Goal: Information Seeking & Learning: Learn about a topic

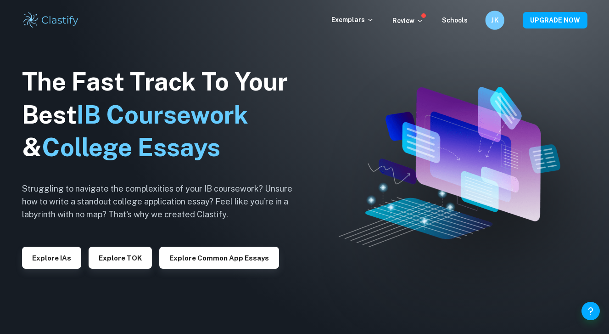
click at [499, 25] on h6 "JK" at bounding box center [494, 20] width 11 height 11
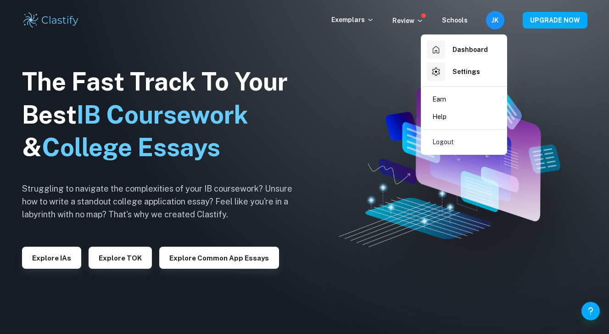
click at [326, 64] on div at bounding box center [304, 167] width 609 height 334
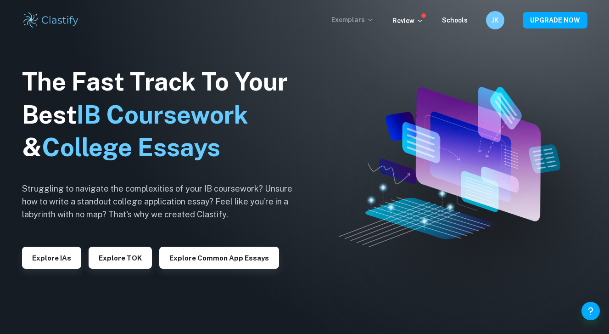
click at [374, 21] on icon at bounding box center [370, 19] width 7 height 7
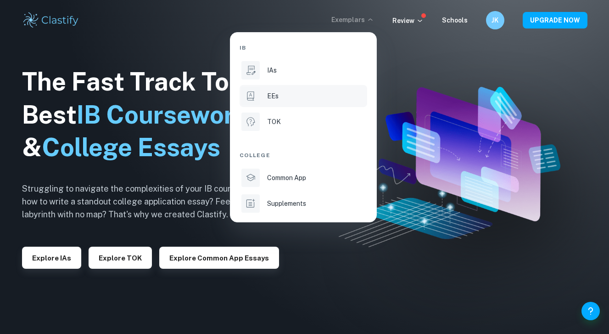
click at [305, 91] on div "EEs" at bounding box center [316, 96] width 98 height 10
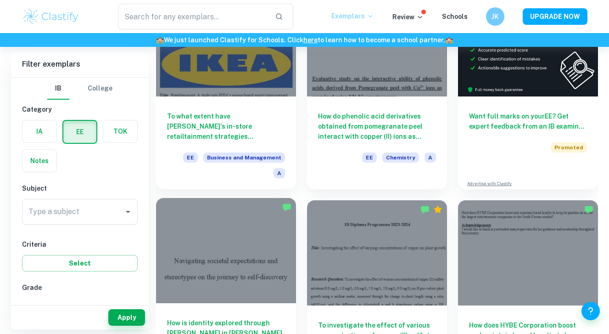
scroll to position [122, 0]
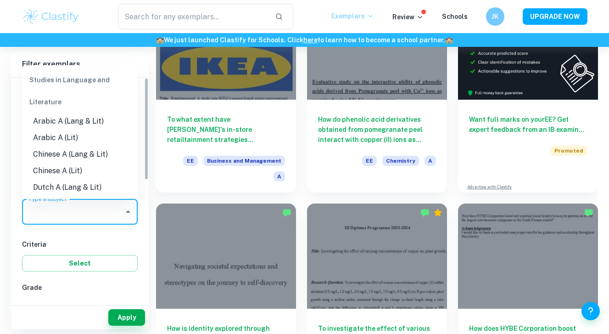
click at [89, 213] on input "Type a subject" at bounding box center [73, 211] width 94 height 17
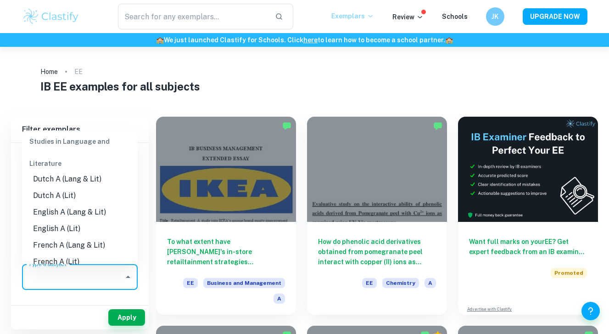
scroll to position [75, 0]
click at [67, 217] on li "English A (Lang & Lit)" at bounding box center [80, 210] width 116 height 17
type input "English A (Lang & Lit)"
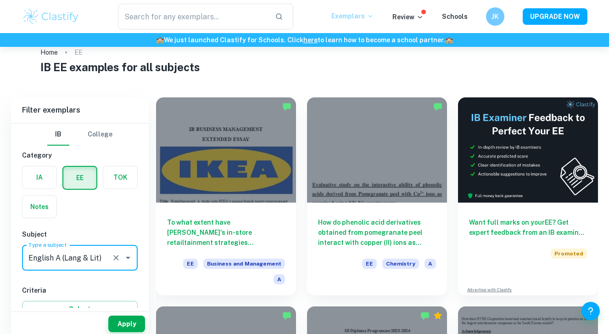
scroll to position [28, 0]
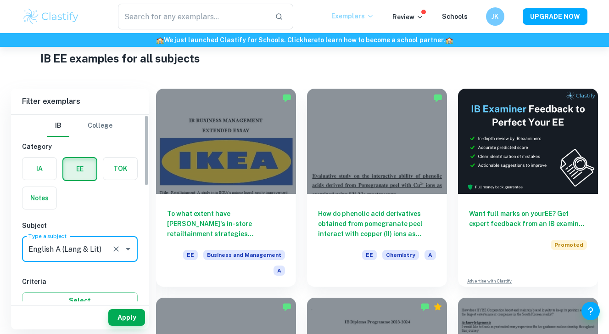
click at [122, 326] on div "Apply" at bounding box center [80, 317] width 138 height 24
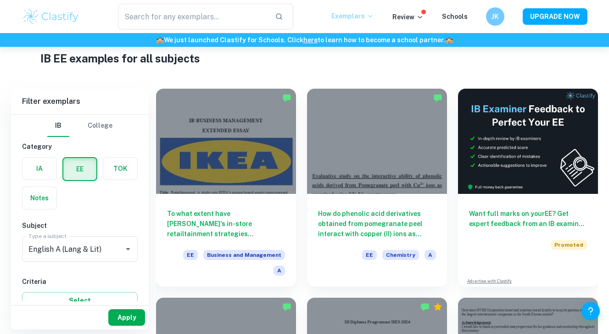
click at [124, 315] on button "Apply" at bounding box center [126, 317] width 37 height 17
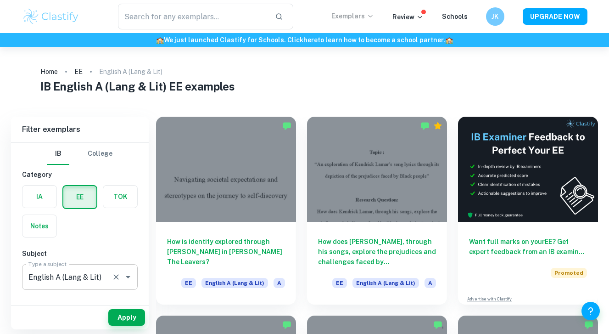
click at [89, 280] on input "English A (Lang & Lit)" at bounding box center [67, 276] width 82 height 17
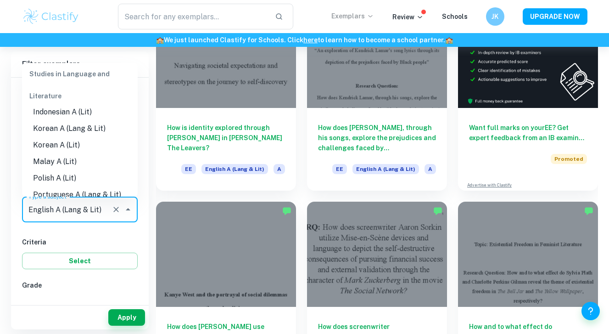
scroll to position [221, 0]
click at [85, 126] on li "Korean A (Lang & Lit)" at bounding box center [80, 129] width 116 height 17
type input "Korean A (Lang & Lit)"
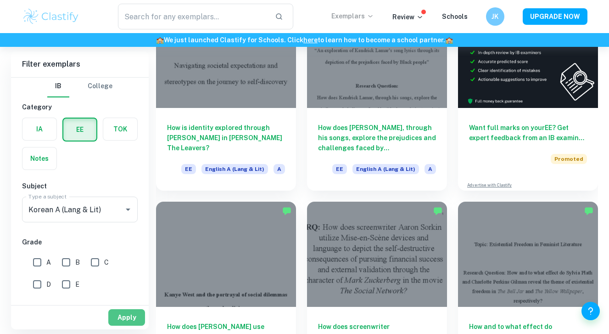
click at [115, 312] on button "Apply" at bounding box center [126, 317] width 37 height 17
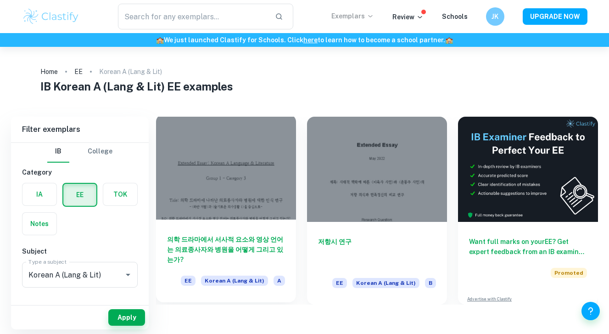
click at [214, 241] on h6 "의학 드라마에서 서사적 요소와 영상 언어는 의료종사자와 병원을 어떻게 그리고 있는가?" at bounding box center [226, 249] width 118 height 30
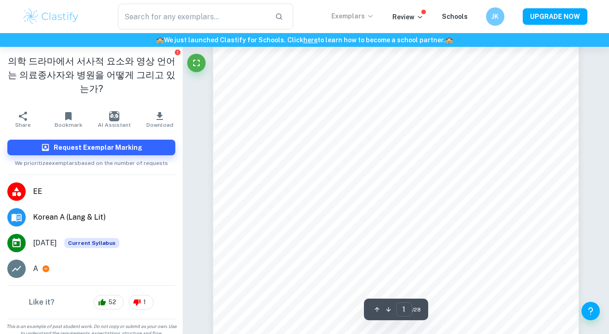
scroll to position [109, 0]
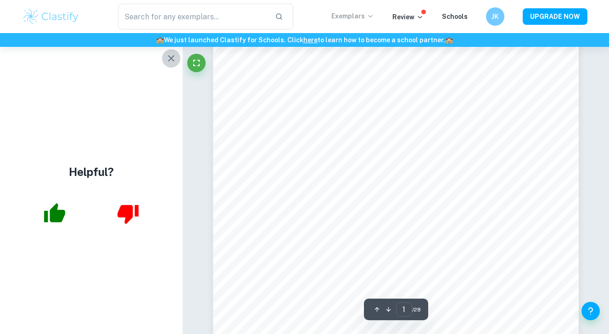
click at [175, 54] on icon "button" at bounding box center [171, 58] width 11 height 11
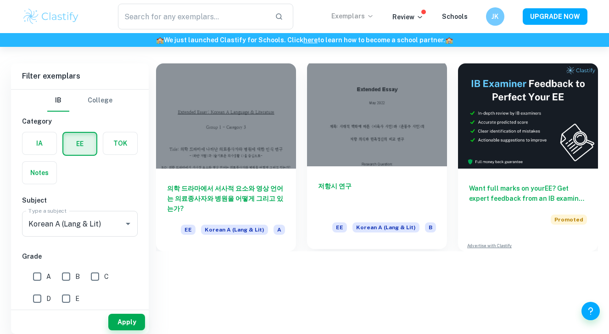
scroll to position [47, 0]
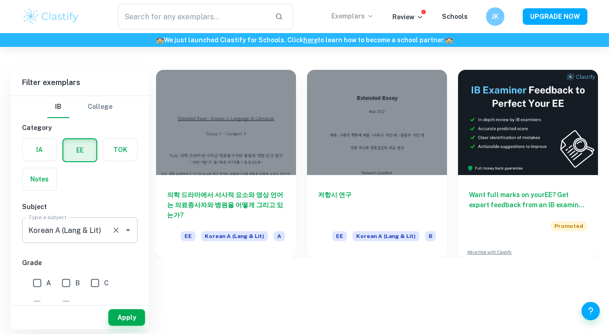
click at [70, 228] on input "Korean A (Lang & Lit)" at bounding box center [67, 229] width 82 height 17
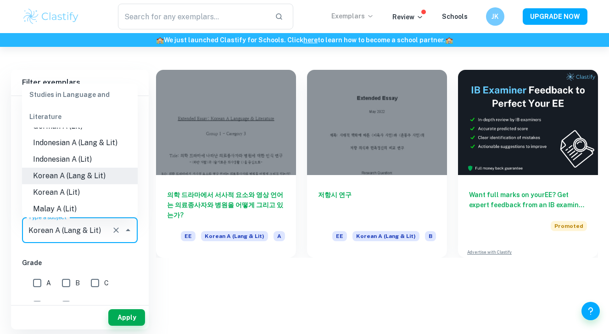
scroll to position [196, 0]
click at [85, 187] on li "Korean A (Lit)" at bounding box center [80, 191] width 116 height 17
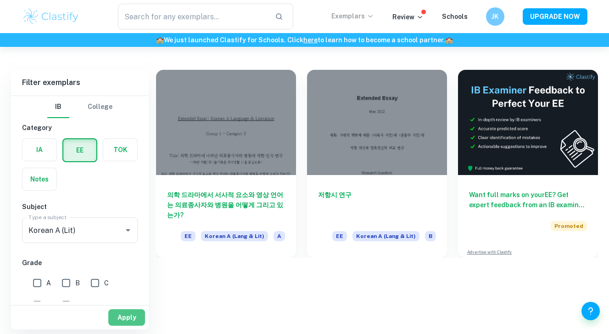
click at [123, 315] on button "Apply" at bounding box center [126, 317] width 37 height 17
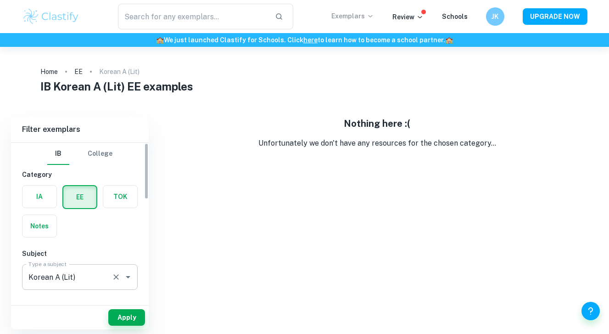
click at [89, 285] on input "Korean A (Lit)" at bounding box center [67, 276] width 82 height 17
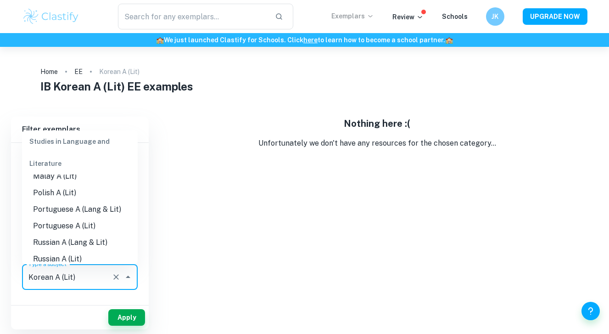
scroll to position [283, 0]
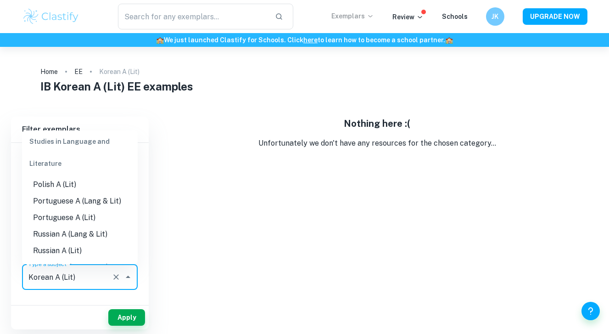
click at [95, 202] on li "Portuguese A (Lang & Lit)" at bounding box center [80, 201] width 116 height 17
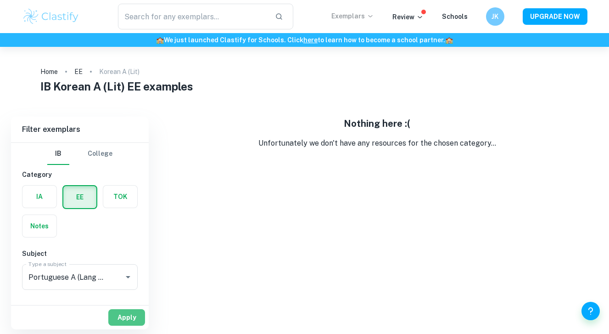
click at [122, 317] on button "Apply" at bounding box center [126, 317] width 37 height 17
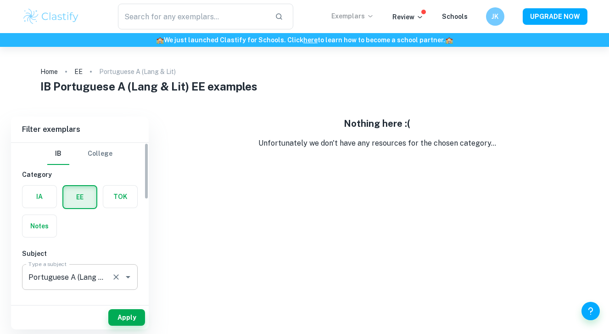
click at [95, 276] on input "Portuguese A (Lang & Lit)" at bounding box center [67, 276] width 82 height 17
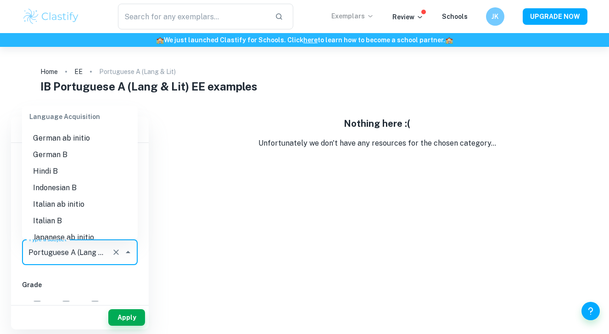
scroll to position [584, 0]
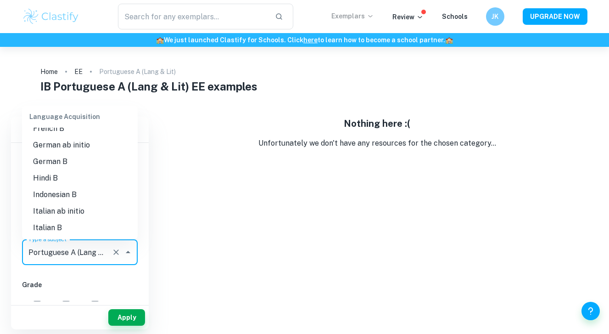
click at [80, 185] on li "Hindi B" at bounding box center [80, 178] width 116 height 17
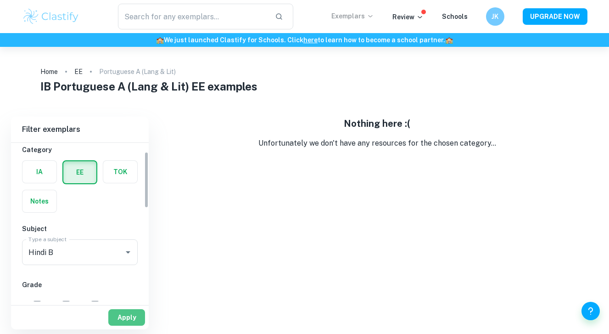
click at [132, 310] on button "Apply" at bounding box center [126, 317] width 37 height 17
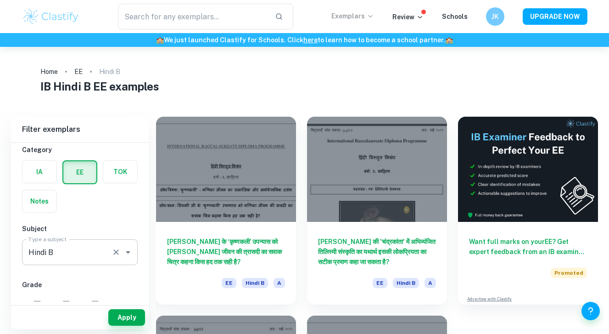
click at [82, 259] on input "Hindi B" at bounding box center [67, 251] width 82 height 17
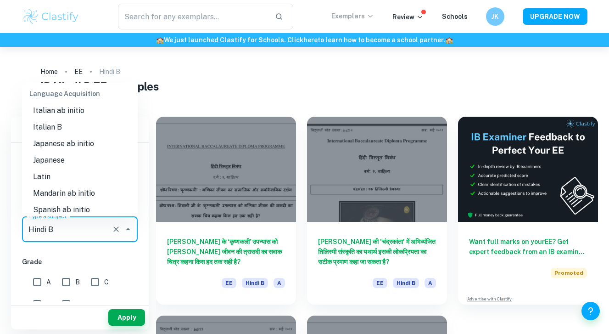
scroll to position [663, 0]
click at [93, 146] on li "Japanese ab initio" at bounding box center [80, 142] width 116 height 17
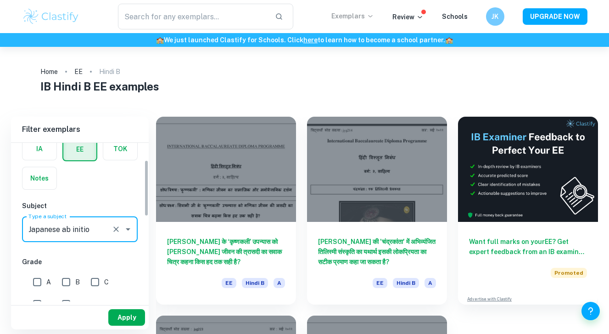
click at [115, 318] on button "Apply" at bounding box center [126, 317] width 37 height 17
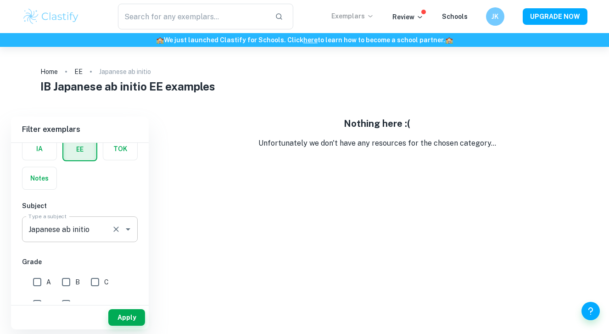
click at [100, 228] on input "Japanese ab initio" at bounding box center [67, 228] width 82 height 17
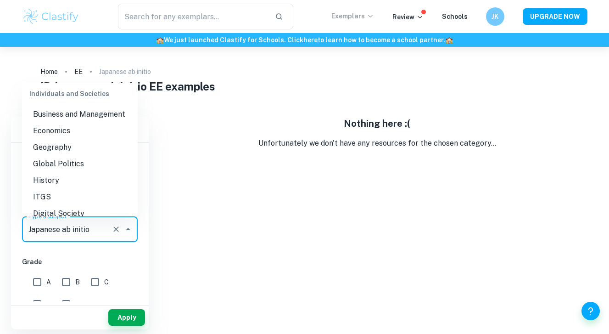
scroll to position [834, 0]
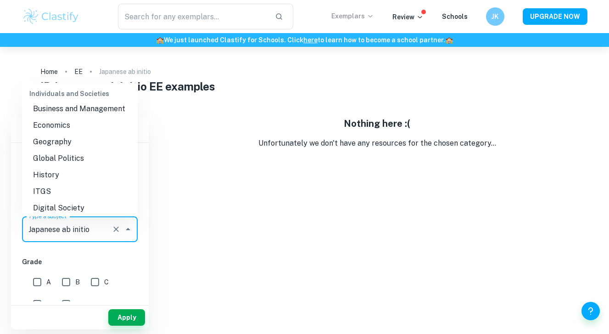
click at [63, 196] on li "ITGS" at bounding box center [80, 191] width 116 height 17
type input "ITGS"
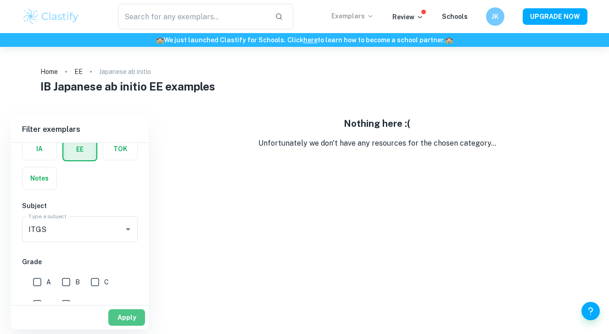
click at [125, 311] on button "Apply" at bounding box center [126, 317] width 37 height 17
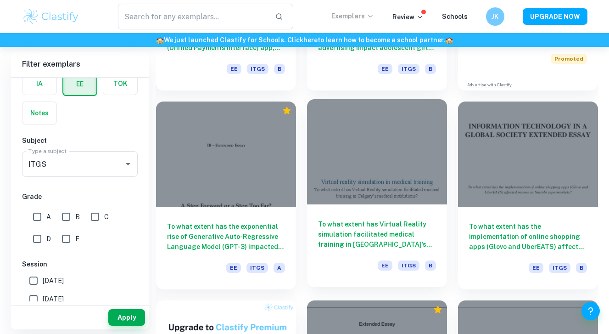
scroll to position [221, 0]
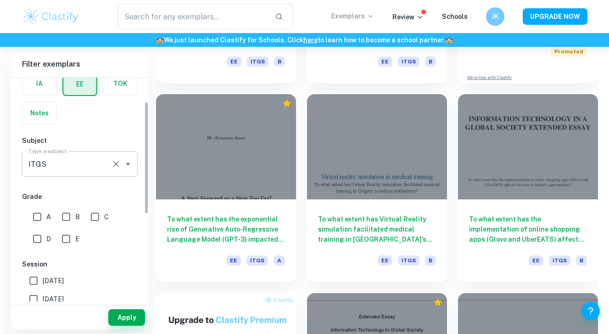
click at [119, 161] on icon "Clear" at bounding box center [116, 163] width 9 height 9
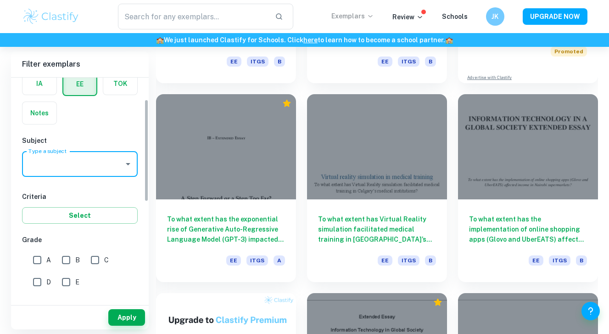
click at [126, 163] on icon "Open" at bounding box center [128, 163] width 11 height 11
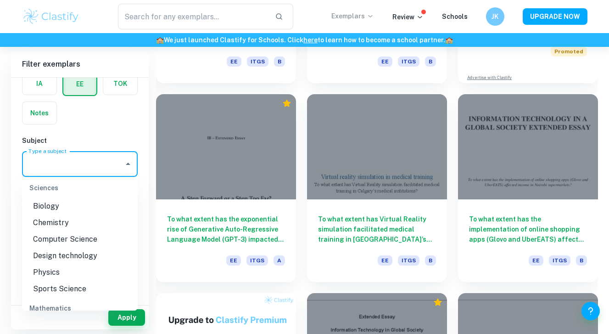
scroll to position [1047, 0]
click at [71, 253] on li "Design technology" at bounding box center [80, 255] width 116 height 17
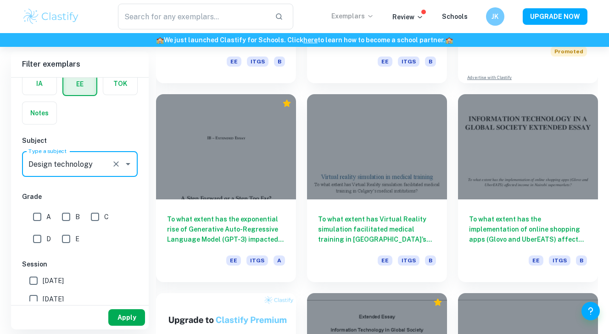
click at [124, 320] on button "Apply" at bounding box center [126, 317] width 37 height 17
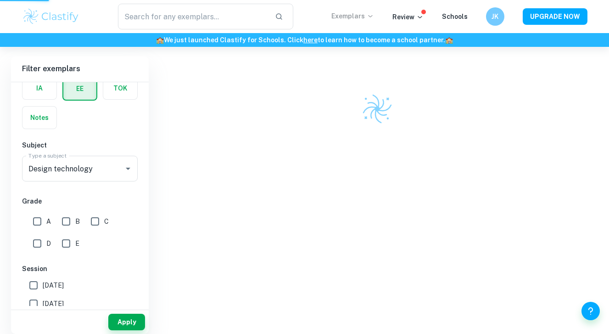
scroll to position [47, 0]
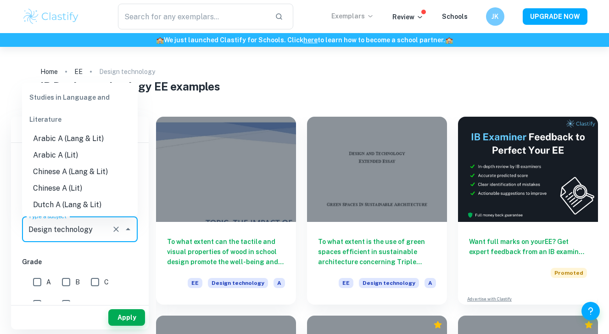
click at [102, 226] on input "Design technology" at bounding box center [67, 228] width 82 height 17
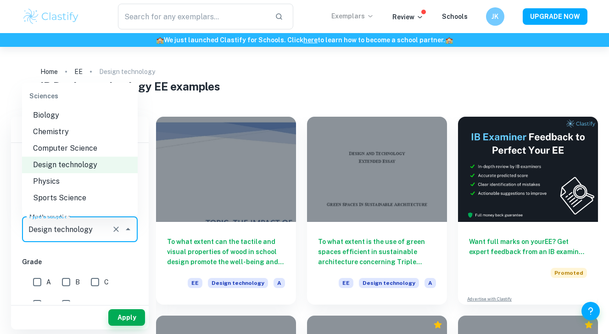
scroll to position [1064, 0]
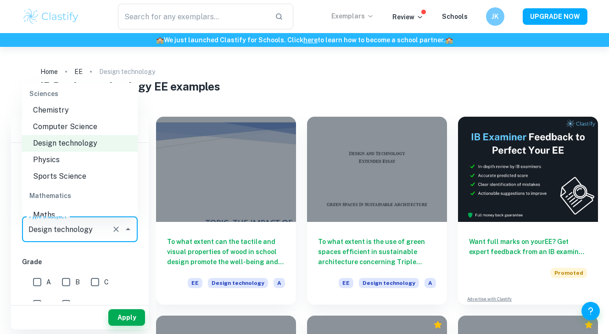
click at [85, 178] on li "Sports Science" at bounding box center [80, 176] width 116 height 17
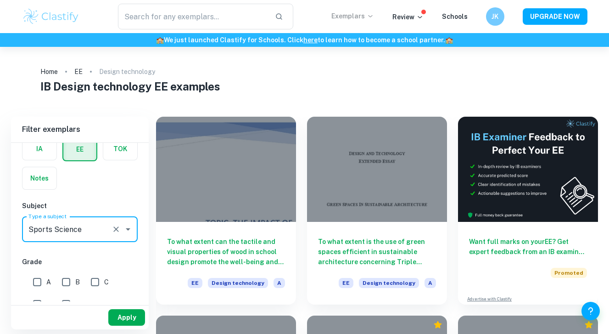
click at [127, 324] on button "Apply" at bounding box center [126, 317] width 37 height 17
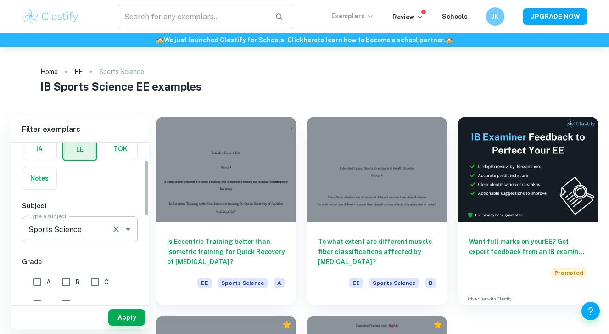
click at [107, 228] on input "Sports Science" at bounding box center [67, 228] width 82 height 17
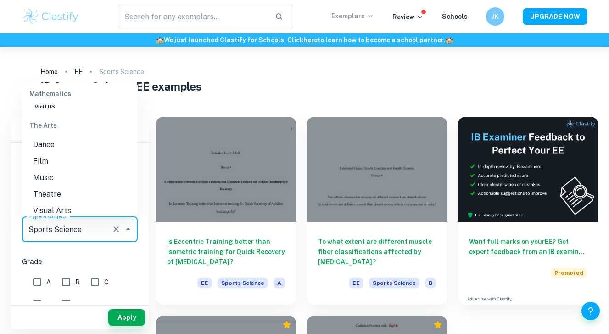
scroll to position [1163, 0]
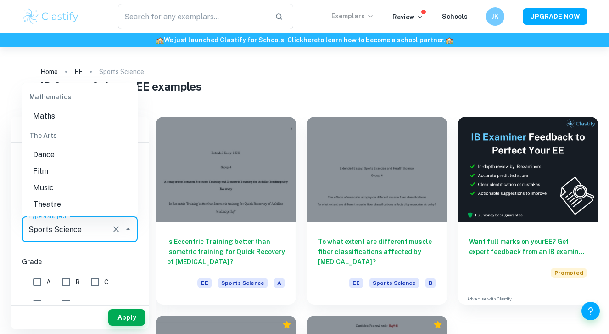
click at [80, 152] on li "Dance" at bounding box center [80, 154] width 116 height 17
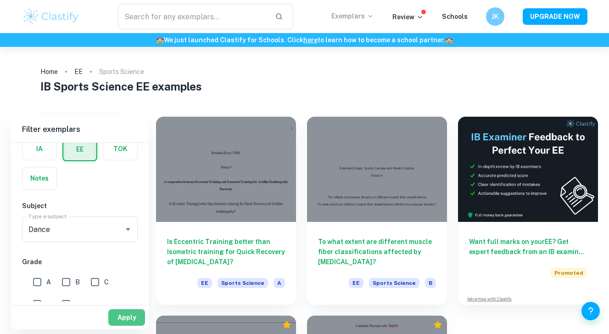
click at [128, 312] on button "Apply" at bounding box center [126, 317] width 37 height 17
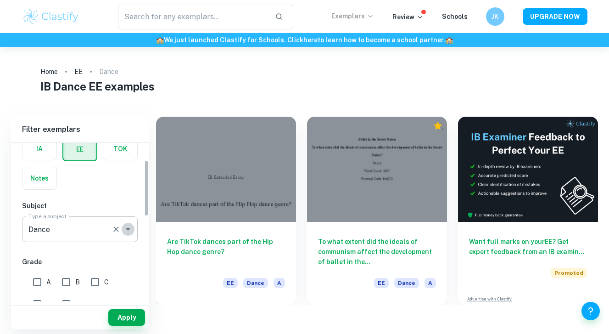
click at [123, 231] on icon "Open" at bounding box center [128, 229] width 11 height 11
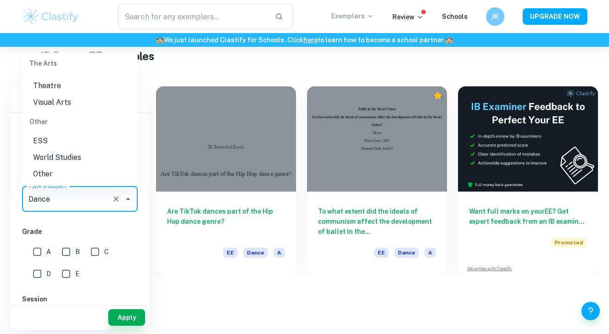
scroll to position [1251, 0]
click at [60, 160] on li "World Studies" at bounding box center [80, 157] width 116 height 17
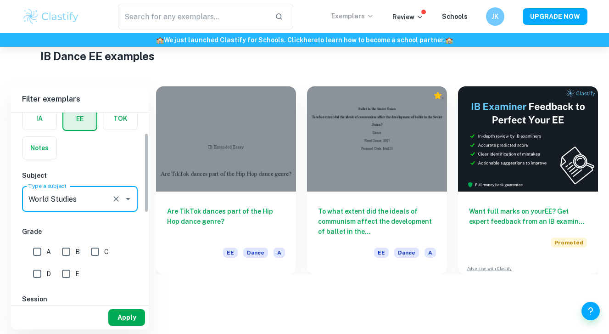
click at [135, 322] on button "Apply" at bounding box center [126, 317] width 37 height 17
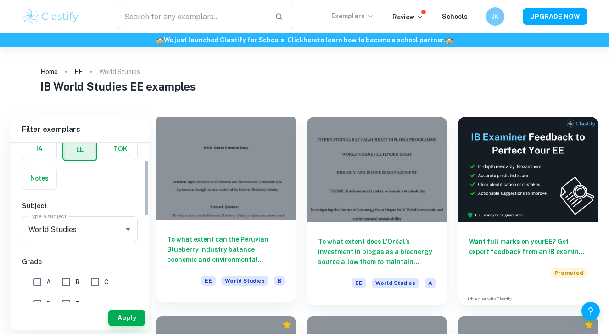
scroll to position [30, 0]
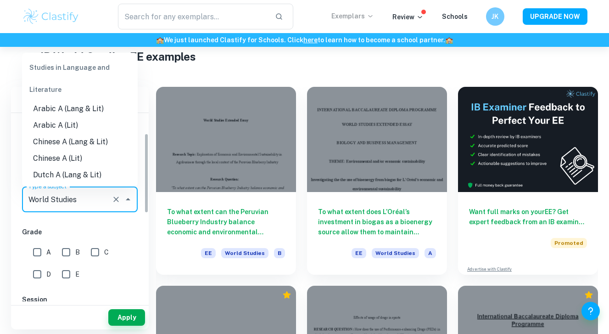
click at [107, 192] on input "World Studies" at bounding box center [67, 199] width 82 height 17
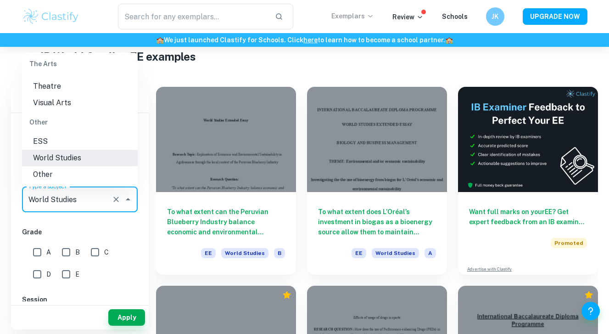
scroll to position [1251, 0]
click at [78, 174] on li "Other" at bounding box center [80, 174] width 116 height 17
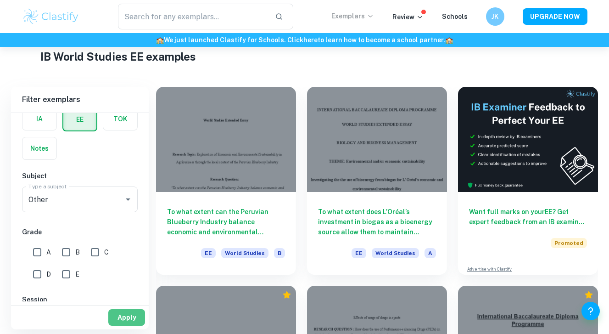
click at [129, 317] on button "Apply" at bounding box center [126, 317] width 37 height 17
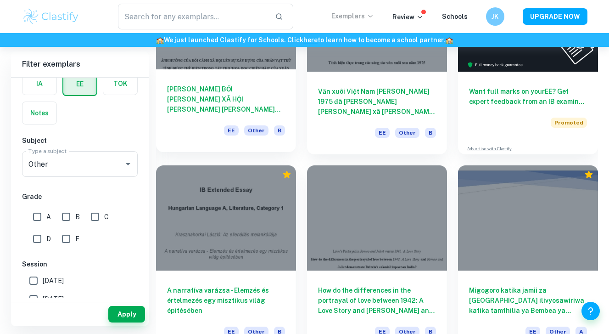
scroll to position [32, 0]
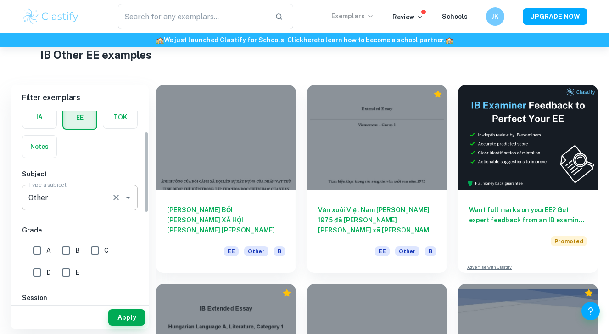
click at [124, 200] on icon "Open" at bounding box center [128, 197] width 11 height 11
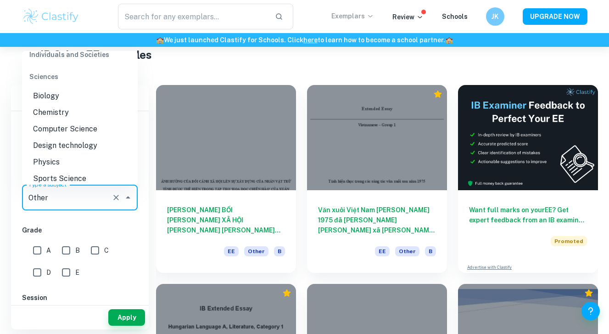
scroll to position [1025, 0]
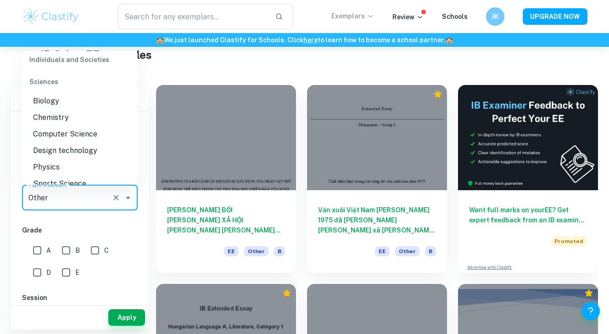
click at [71, 98] on li "Biology" at bounding box center [80, 101] width 116 height 17
type input "Biology"
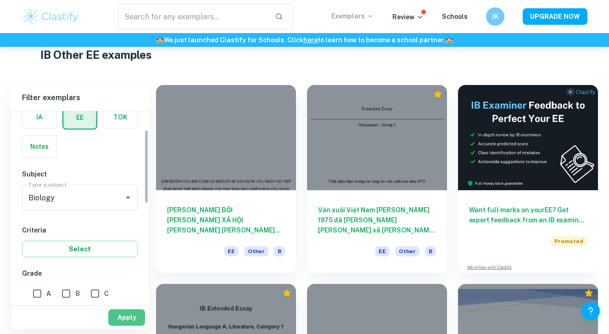
click at [124, 314] on button "Apply" at bounding box center [126, 317] width 37 height 17
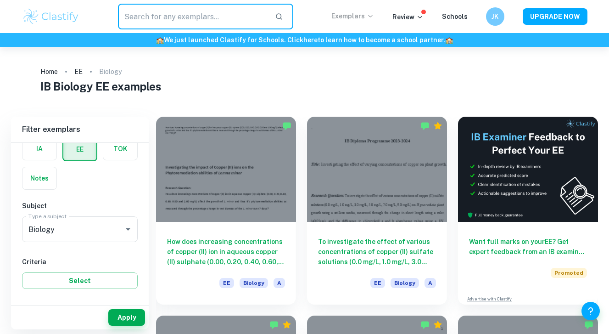
click at [187, 10] on input "text" at bounding box center [193, 17] width 150 height 26
type input "plant"
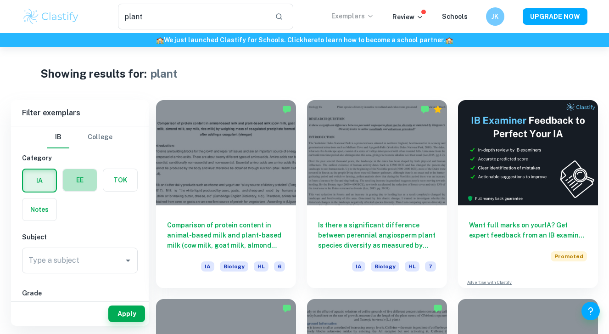
click at [74, 189] on label "button" at bounding box center [80, 180] width 34 height 22
click at [0, 0] on input "radio" at bounding box center [0, 0] width 0 height 0
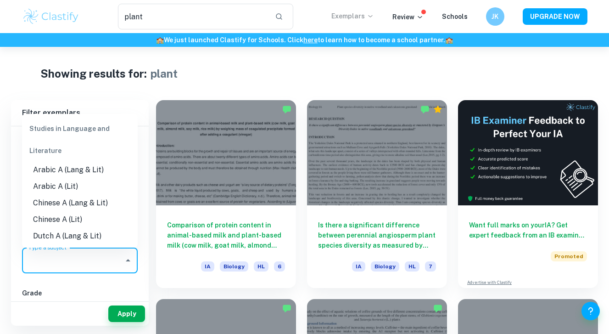
click at [106, 257] on input "Type a subject" at bounding box center [73, 260] width 94 height 17
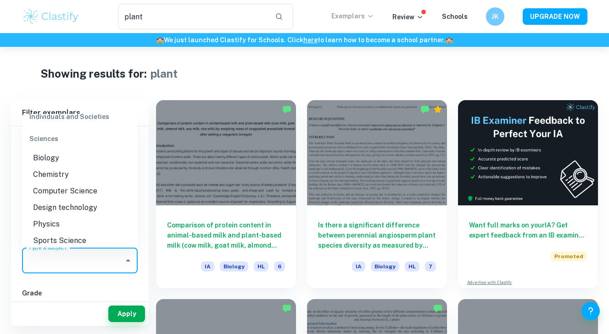
scroll to position [1031, 0]
click at [81, 161] on li "Biology" at bounding box center [80, 158] width 116 height 17
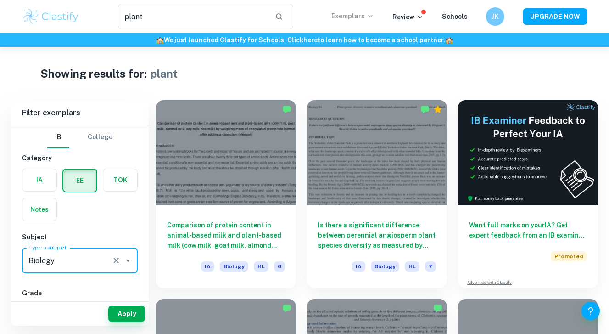
type input "Biology"
click at [129, 309] on button "Apply" at bounding box center [126, 313] width 37 height 17
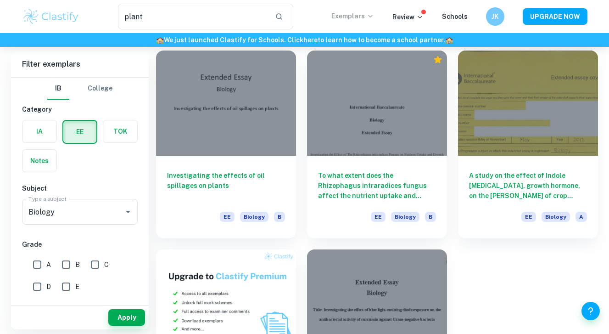
scroll to position [266, 0]
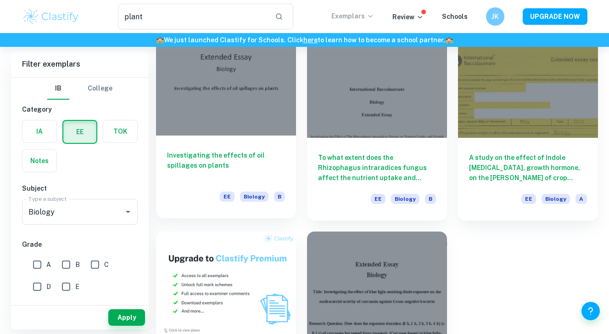
click at [214, 157] on h6 "Investigating the effects of oil spillages on plants" at bounding box center [226, 165] width 118 height 30
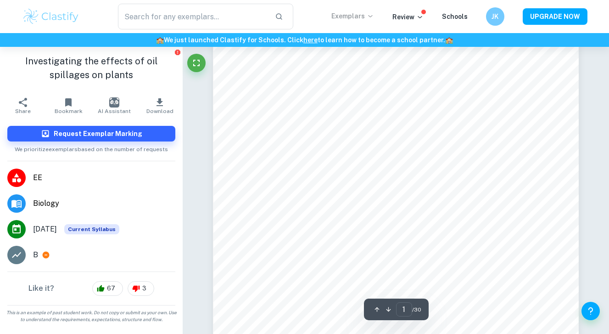
scroll to position [225, 0]
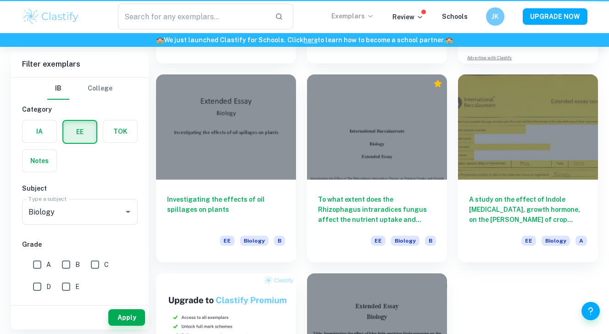
type input "plant"
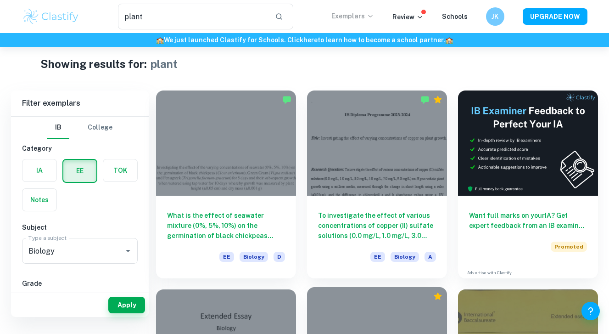
scroll to position [16, 0]
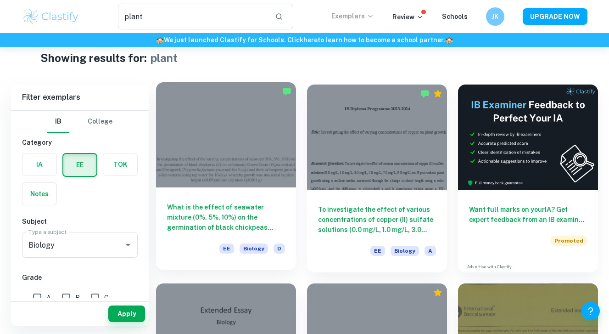
click at [267, 228] on h6 "What is the effect of seawater mixture (0%, 5%, 10%) on the germination of blac…" at bounding box center [226, 217] width 118 height 30
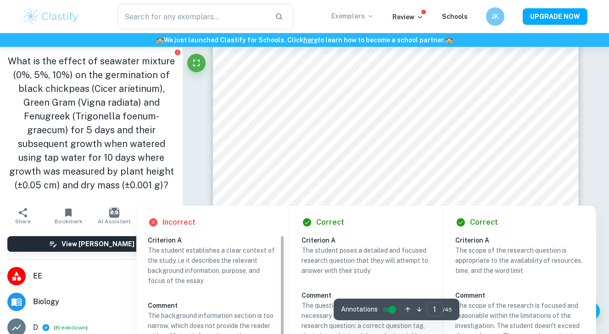
scroll to position [156, 0]
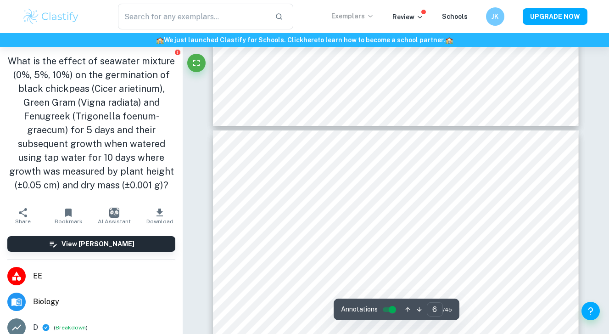
type input "5"
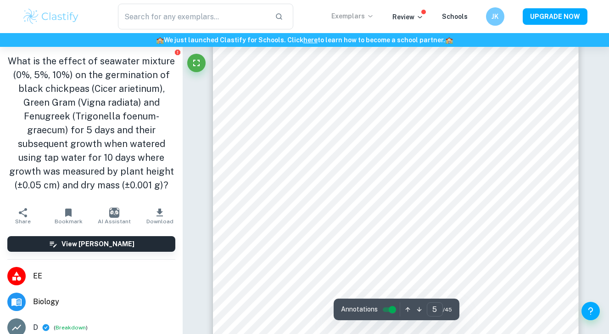
scroll to position [2320, 0]
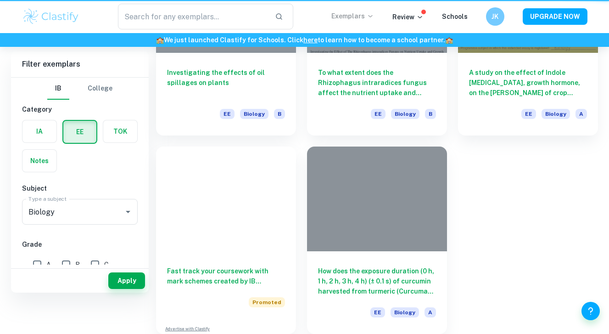
type input "plant"
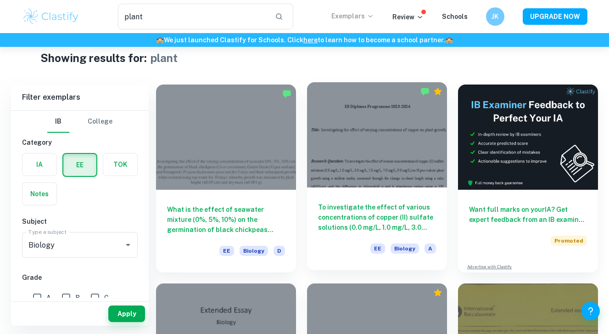
click at [346, 214] on h6 "To investigate the effect of various concentrations of copper (II) sulfate solu…" at bounding box center [377, 217] width 118 height 30
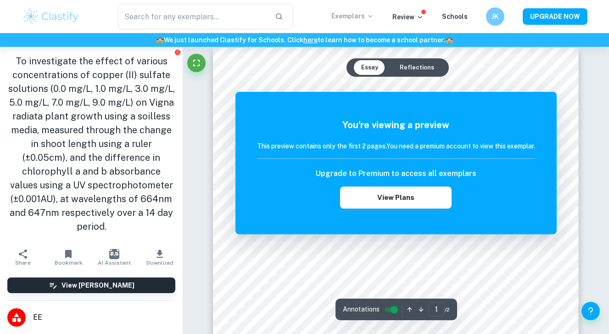
scroll to position [11, 0]
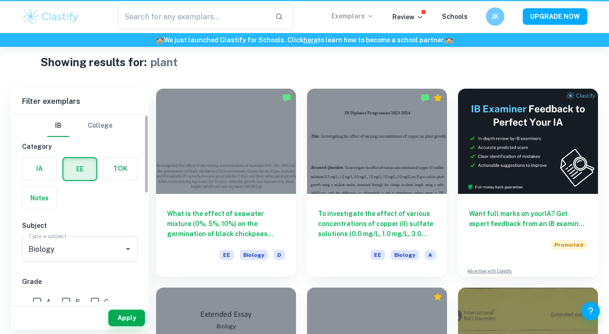
type input "plant"
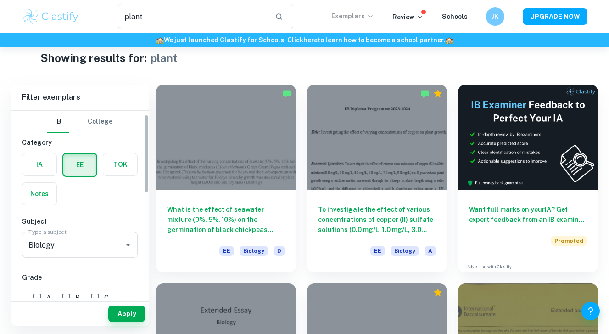
scroll to position [21, 0]
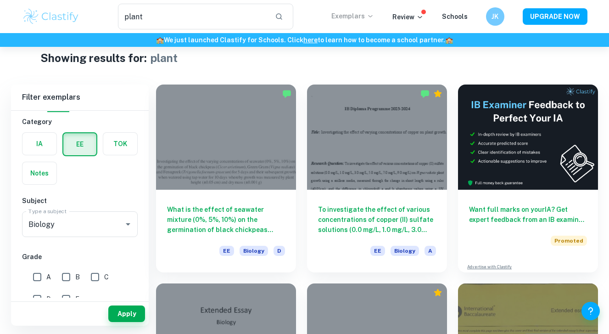
click at [43, 277] on input "A" at bounding box center [37, 277] width 18 height 18
checkbox input "true"
click at [124, 308] on button "Apply" at bounding box center [126, 313] width 37 height 17
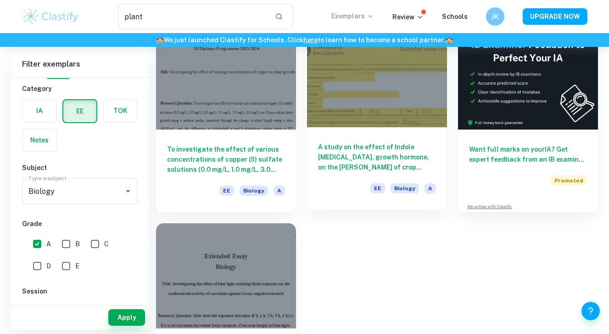
scroll to position [153, 0]
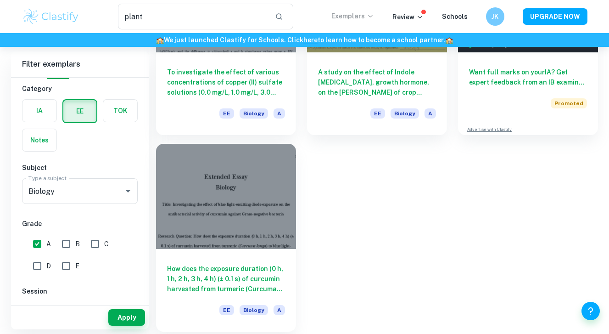
click at [234, 266] on h6 "How does the exposure duration (0 h, 1 h, 2 h, 3 h, 4 h) (± 0.1 s) of curcumin …" at bounding box center [226, 279] width 118 height 30
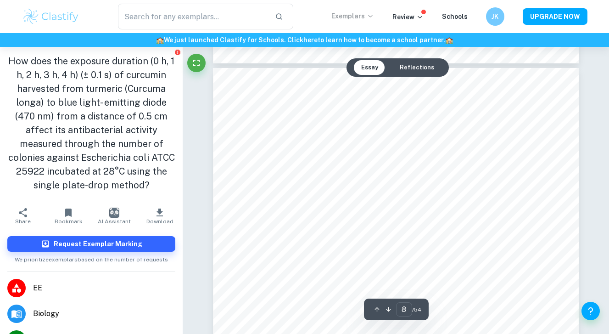
scroll to position [3757, 0]
type input "7"
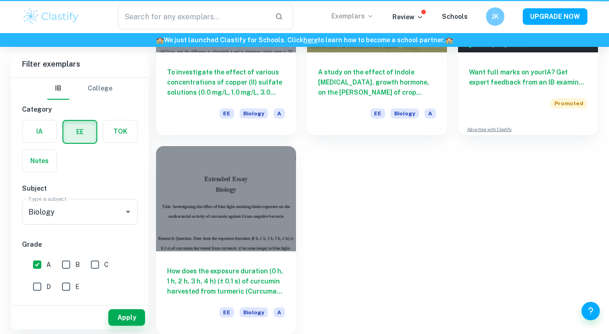
type input "plant"
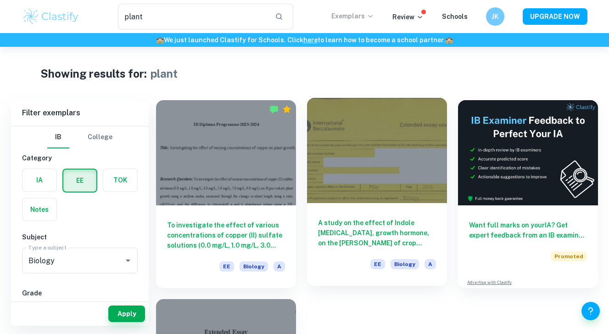
click at [374, 215] on div "A study on the effect of Indole [MEDICAL_DATA], growth hormone, on the [PERSON_…" at bounding box center [377, 244] width 140 height 83
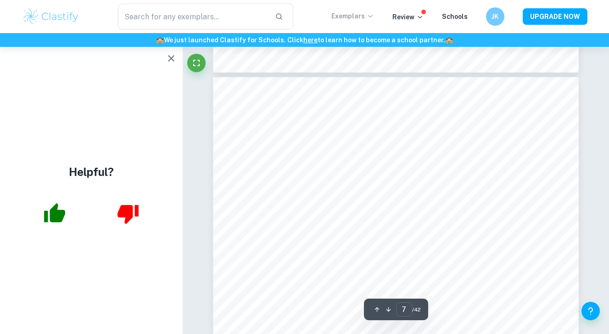
scroll to position [3230, 0]
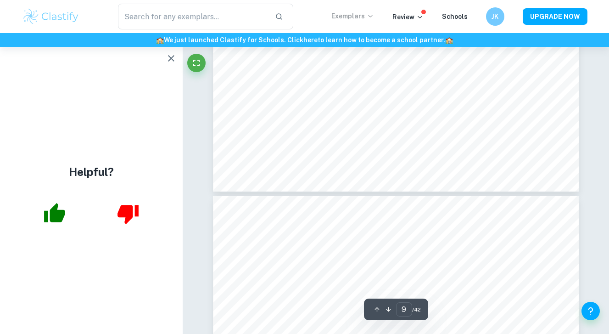
type input "10"
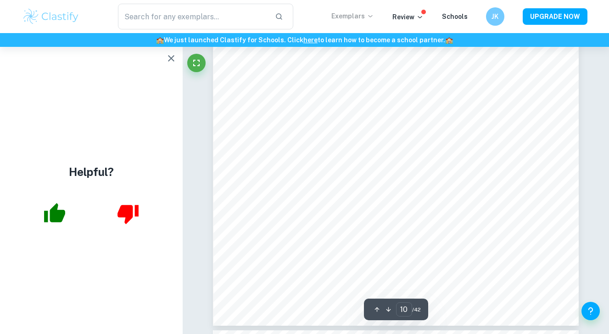
scroll to position [5183, 0]
